Goal: Task Accomplishment & Management: Manage account settings

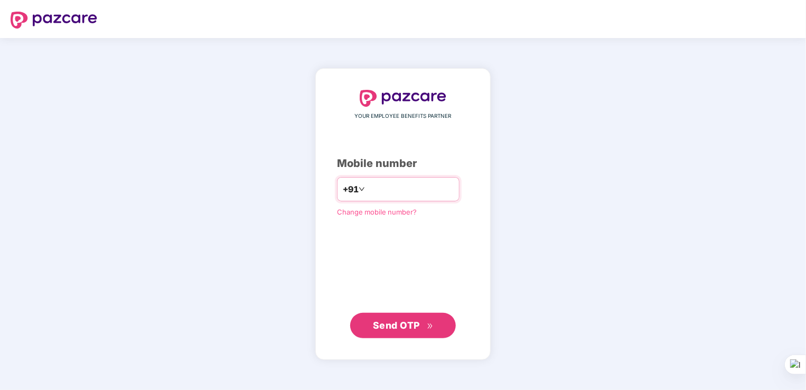
click at [369, 193] on input "number" at bounding box center [410, 189] width 87 height 17
click at [407, 336] on button "Send OTP" at bounding box center [403, 324] width 106 height 25
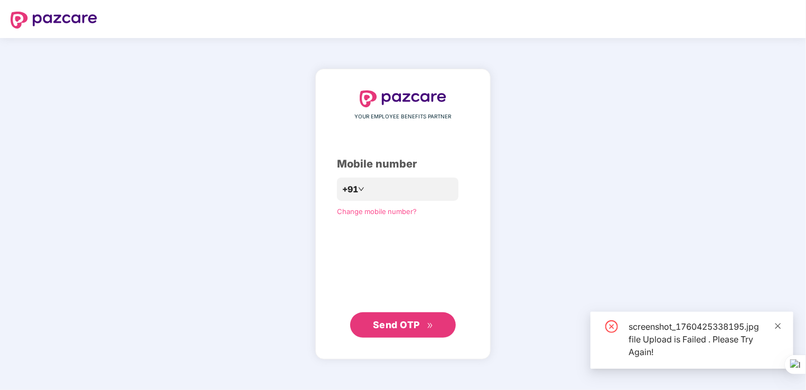
click at [775, 329] on icon "close" at bounding box center [777, 325] width 7 height 7
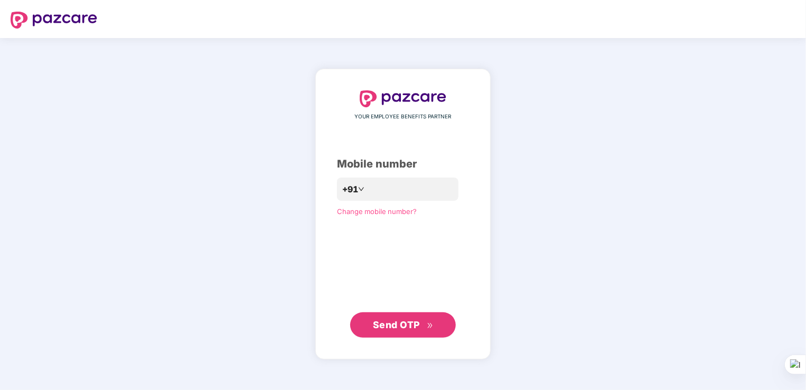
click at [429, 322] on icon "double-right" at bounding box center [430, 325] width 7 height 7
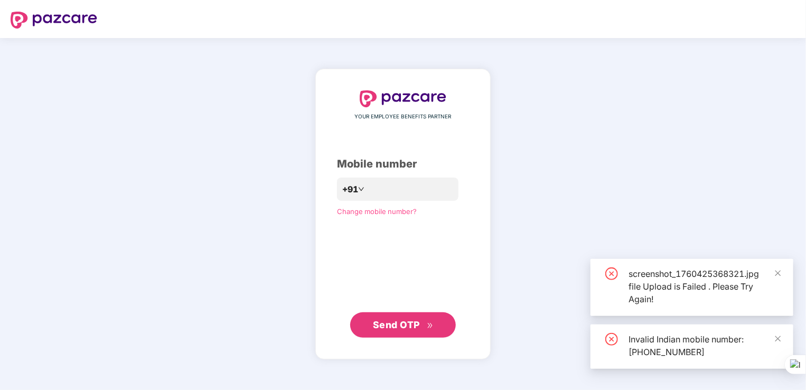
click at [718, 282] on div "screenshot_1760425368321.jpg file Upload is Failed . Please Try Again!" at bounding box center [705, 286] width 152 height 38
click at [782, 271] on div "screenshot_1760425368321.jpg file Upload is Failed . Please Try Again!" at bounding box center [692, 287] width 203 height 57
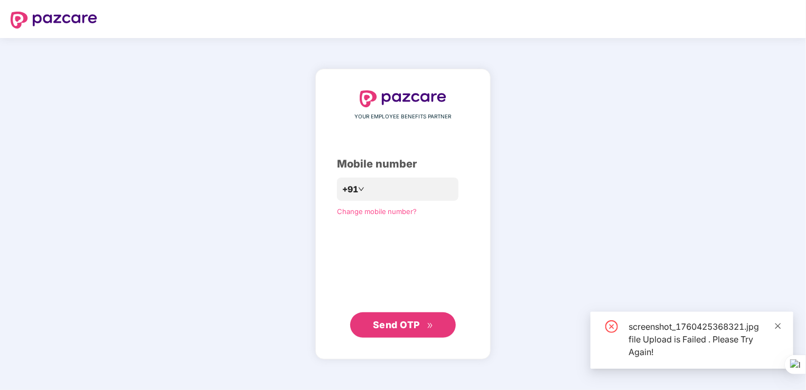
click at [778, 324] on icon "close" at bounding box center [777, 325] width 7 height 7
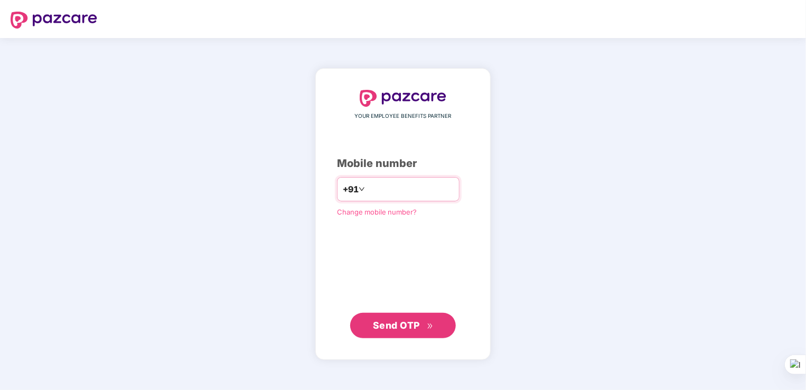
click at [367, 189] on input "**********" at bounding box center [410, 189] width 87 height 17
type input "**********"
click at [390, 320] on span "Send OTP" at bounding box center [396, 324] width 47 height 11
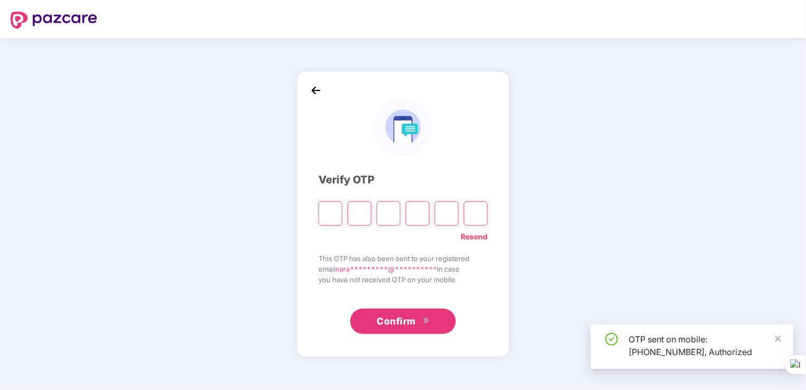
click at [328, 213] on input "Please enter verification code. Digit 1" at bounding box center [331, 213] width 24 height 24
